Goal: Information Seeking & Learning: Learn about a topic

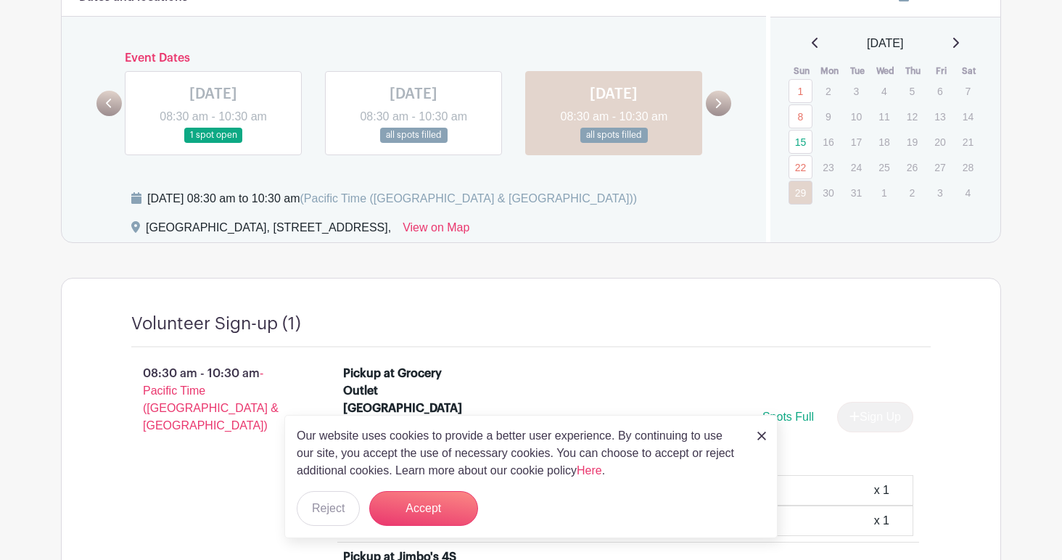
scroll to position [840, 0]
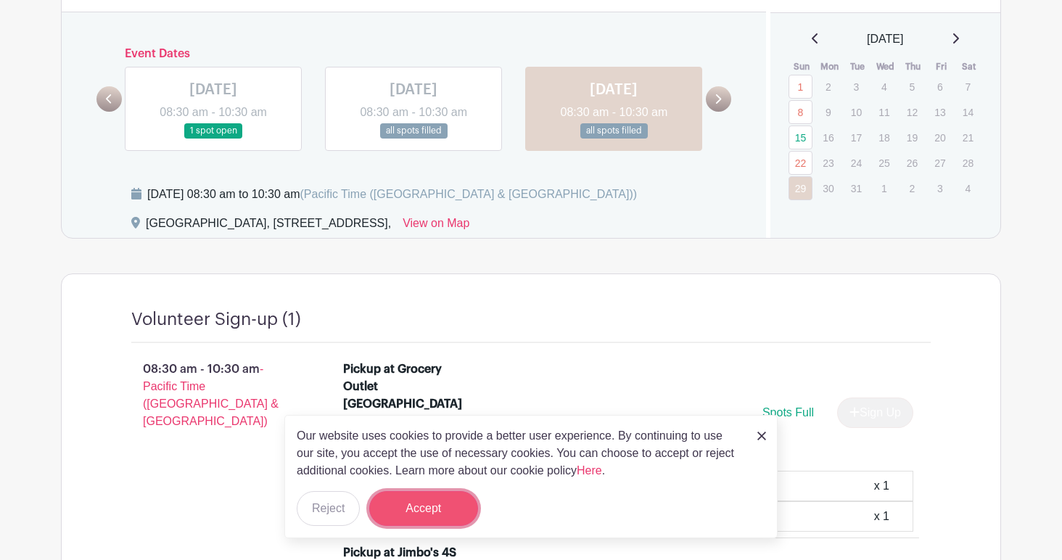
click at [419, 509] on button "Accept" at bounding box center [423, 508] width 109 height 35
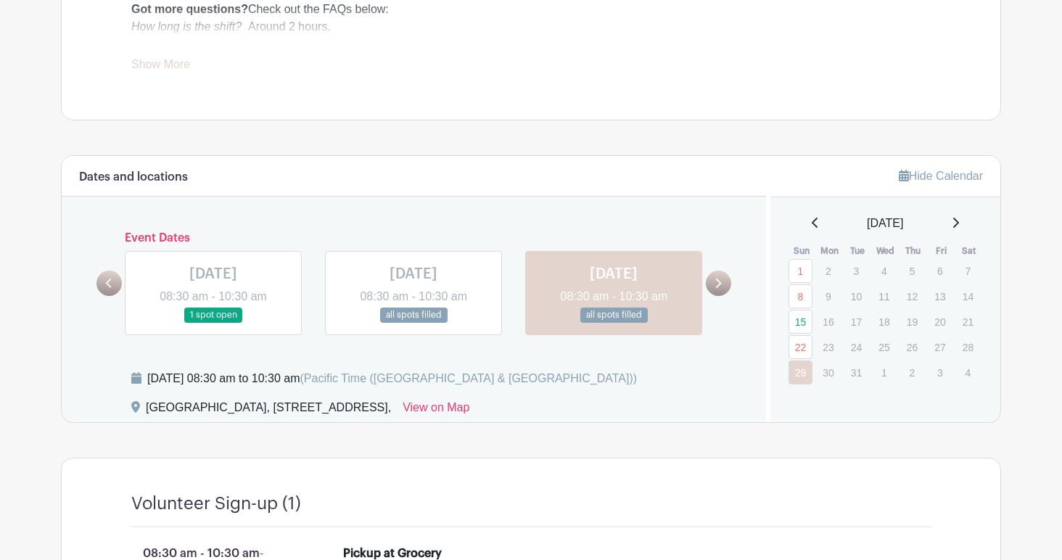
scroll to position [653, 0]
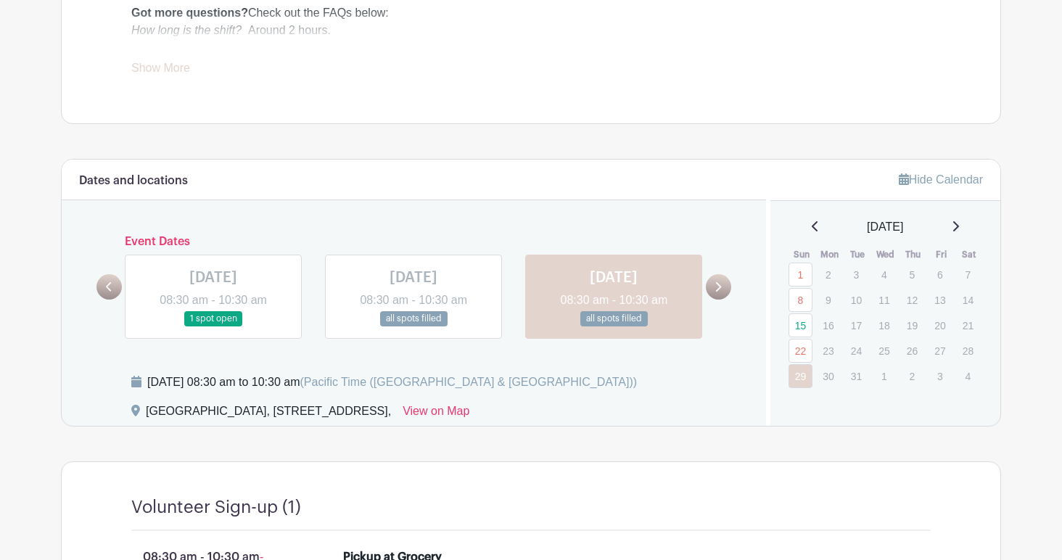
click at [108, 281] on icon at bounding box center [109, 286] width 7 height 11
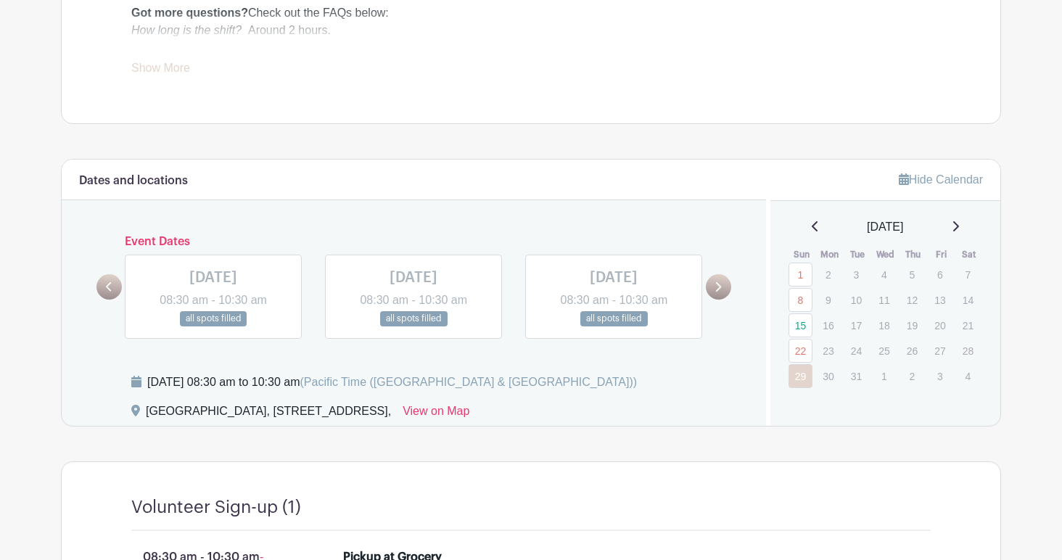
click at [108, 281] on icon at bounding box center [109, 286] width 7 height 11
click at [727, 274] on link at bounding box center [718, 286] width 25 height 25
click at [959, 221] on icon at bounding box center [956, 226] width 6 height 10
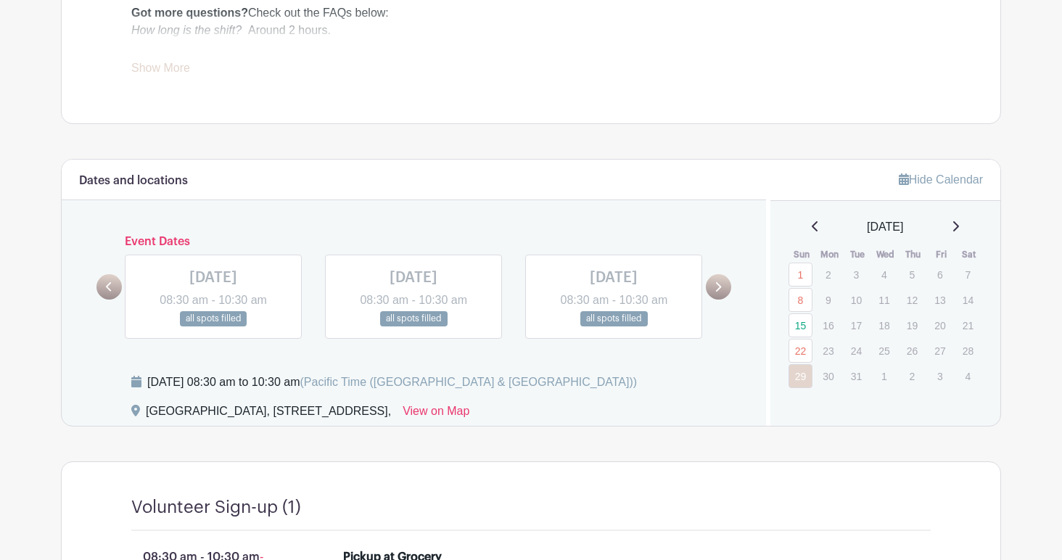
click at [959, 221] on icon at bounding box center [956, 226] width 6 height 10
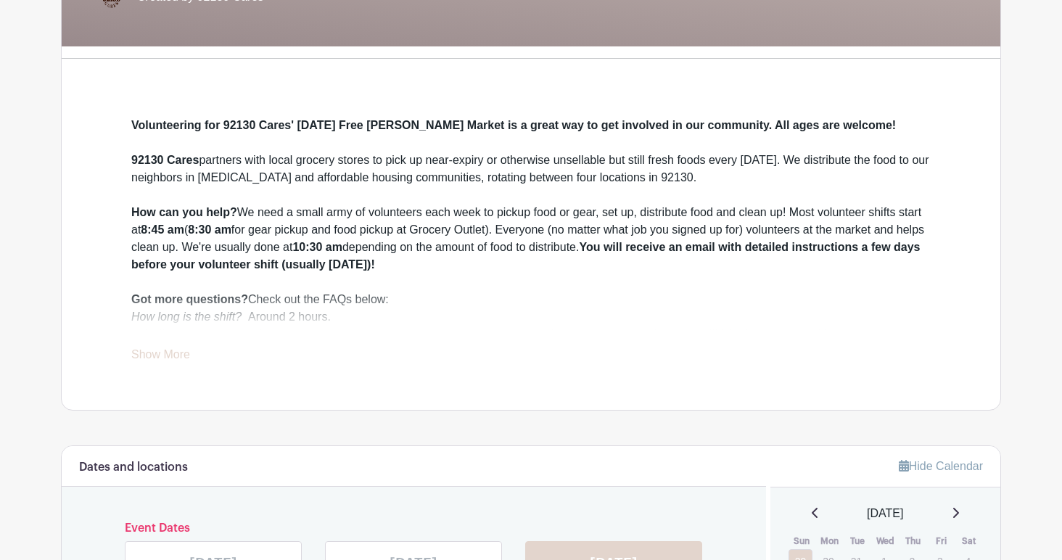
scroll to position [0, 0]
